Goal: Leave review/rating: Share an evaluation or opinion about a product, service, or content

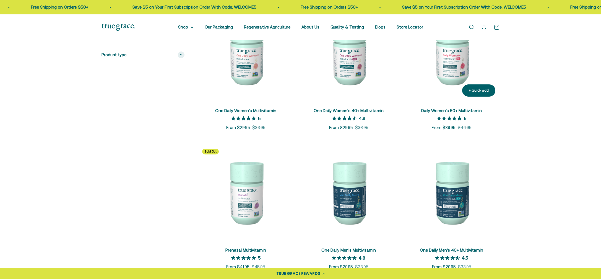
scroll to position [160, 0]
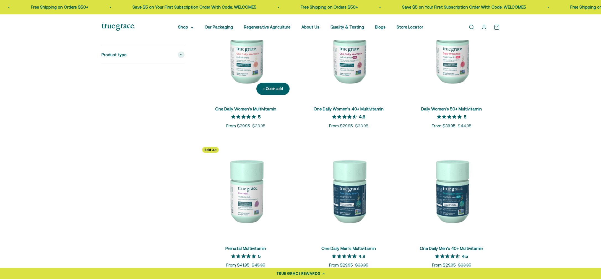
click at [258, 54] on img at bounding box center [246, 51] width 96 height 96
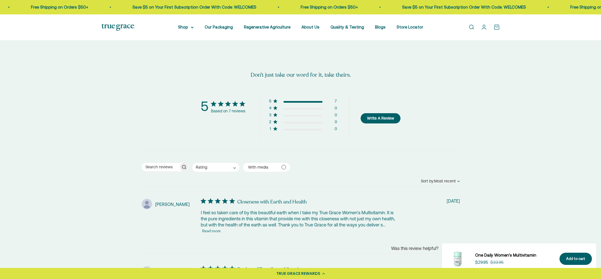
scroll to position [1042, 0]
click at [389, 117] on button "Write A Review" at bounding box center [380, 119] width 40 height 10
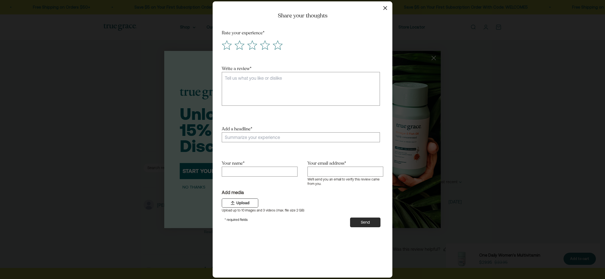
click at [388, 10] on button "button" at bounding box center [385, 8] width 8 height 8
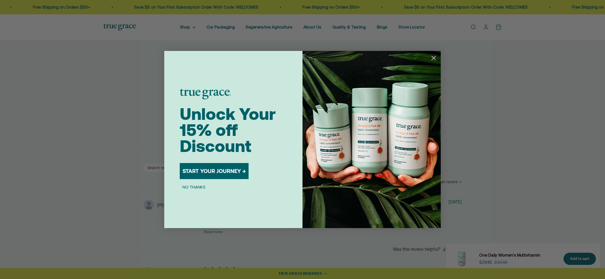
click at [432, 59] on circle "Close dialog" at bounding box center [433, 57] width 9 height 9
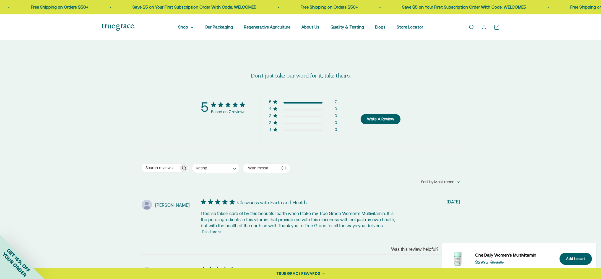
drag, startPoint x: 357, startPoint y: 87, endPoint x: 426, endPoint y: 135, distance: 84.1
click at [426, 135] on div "5 Based on 7 reviews 5 7 4 0 3 0 2 0 1 0 Write A Review" at bounding box center [300, 119] width 319 height 41
click at [380, 121] on button "Write A Review" at bounding box center [380, 119] width 40 height 10
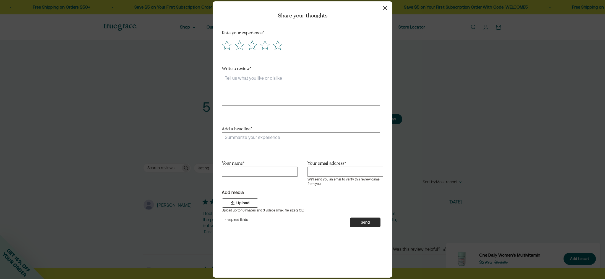
click at [413, 118] on div "Close modal Share your thoughts Rate your experience * Write a review * Add a h…" at bounding box center [302, 139] width 605 height 279
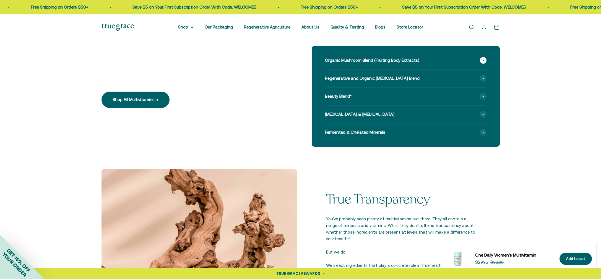
scroll to position [473, 0]
